Goal: Task Accomplishment & Management: Manage account settings

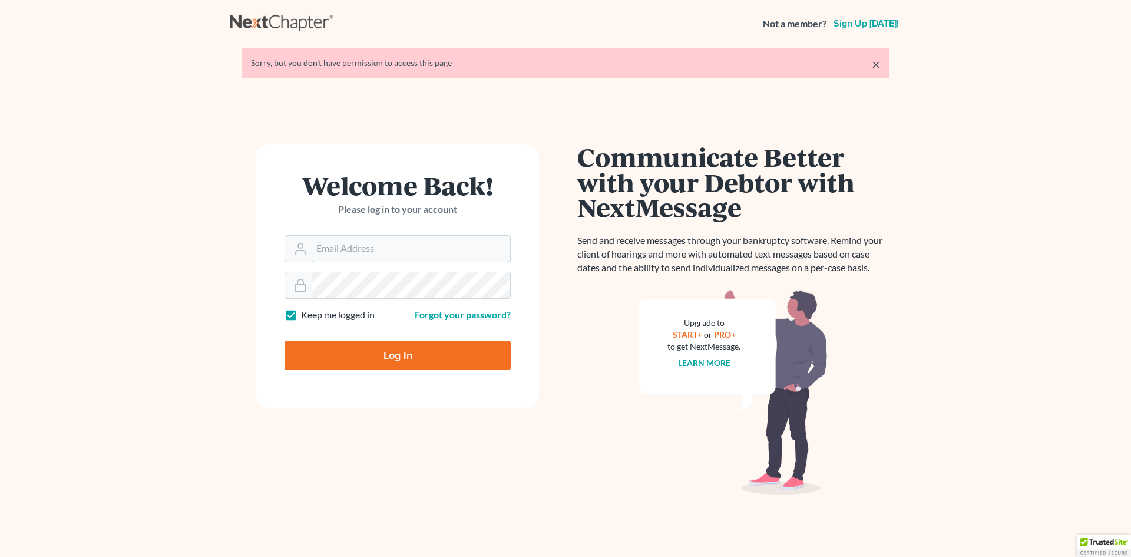
type input "[EMAIL_ADDRESS][DOMAIN_NAME]"
click at [368, 363] on input "Log In" at bounding box center [398, 355] width 226 height 29
type input "Thinking..."
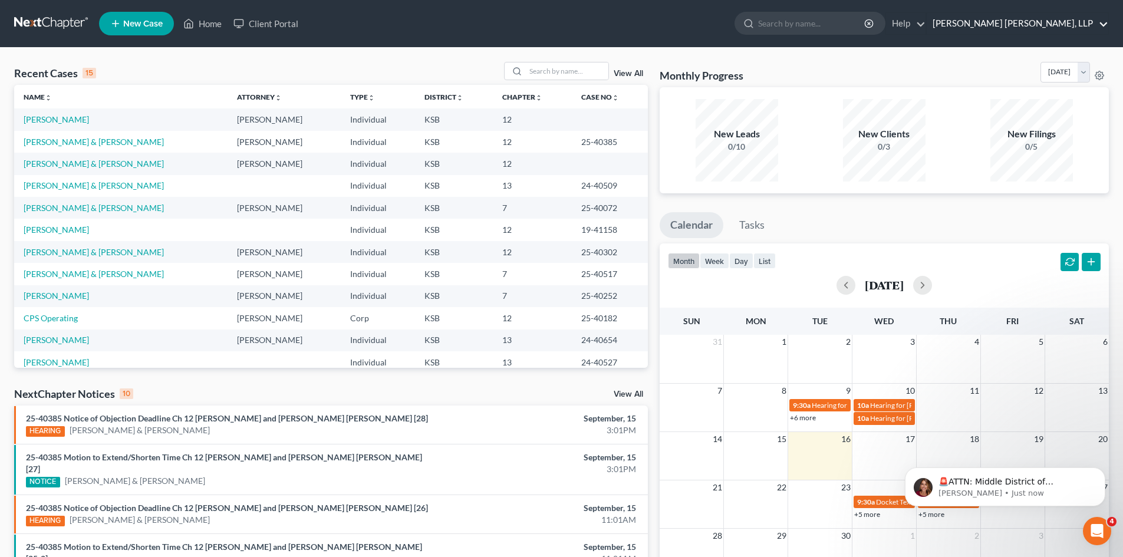
click at [1068, 29] on link "Stumbo Hanson, LLP" at bounding box center [1017, 23] width 182 height 21
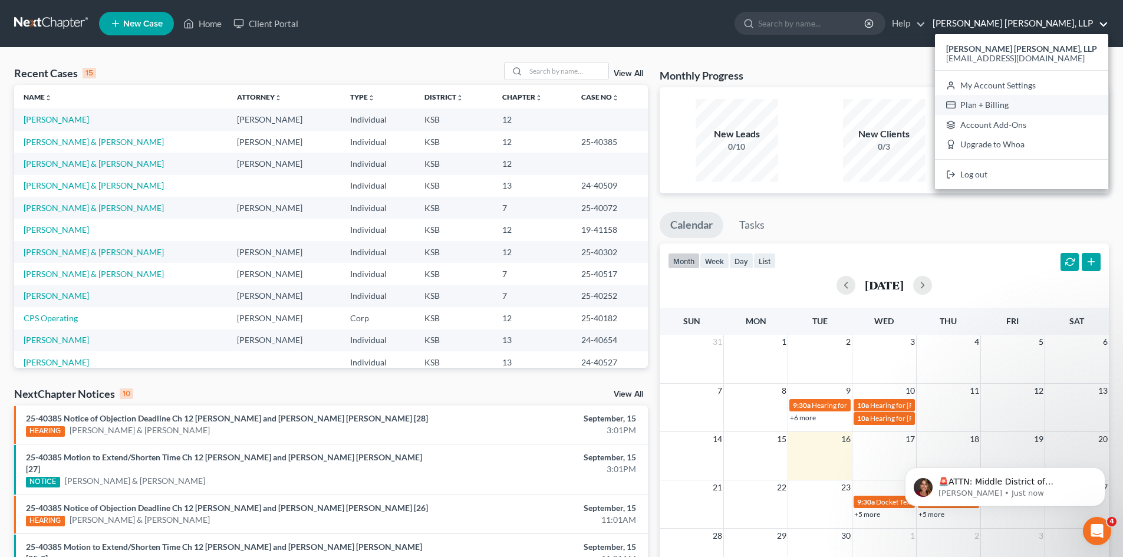
click at [1058, 104] on link "Plan + Billing" at bounding box center [1021, 105] width 173 height 20
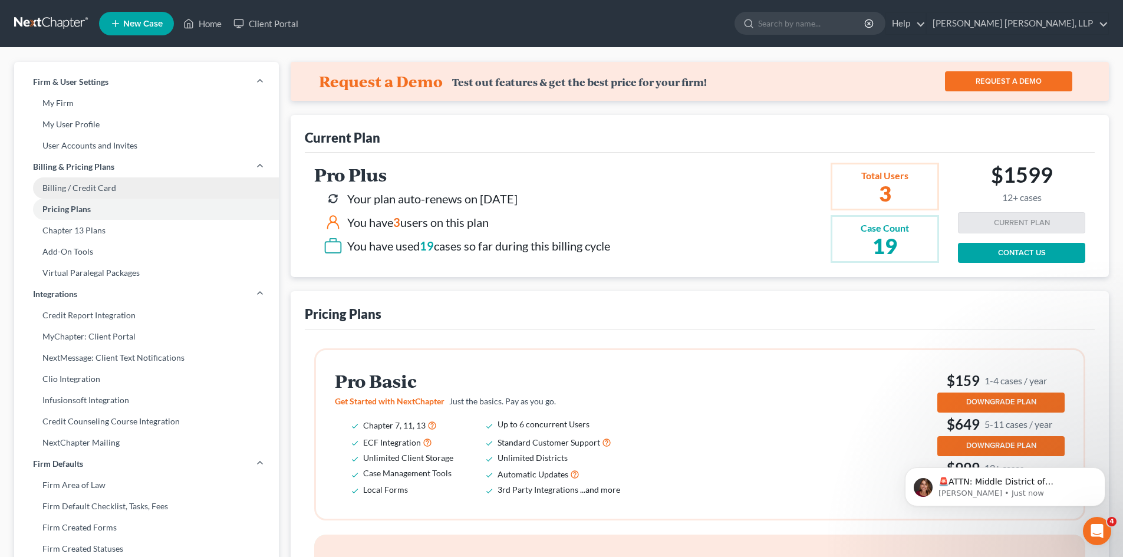
click at [105, 186] on link "Billing / Credit Card" at bounding box center [146, 187] width 265 height 21
select select "17"
select select "1"
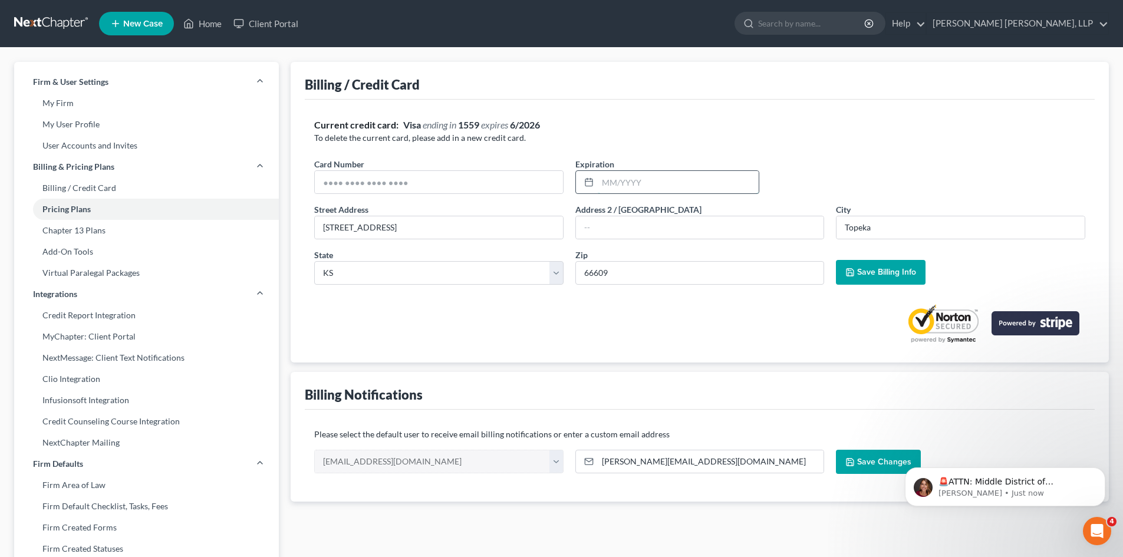
click at [618, 182] on input "text" at bounding box center [678, 182] width 161 height 22
type input "0626"
